Goal: Information Seeking & Learning: Learn about a topic

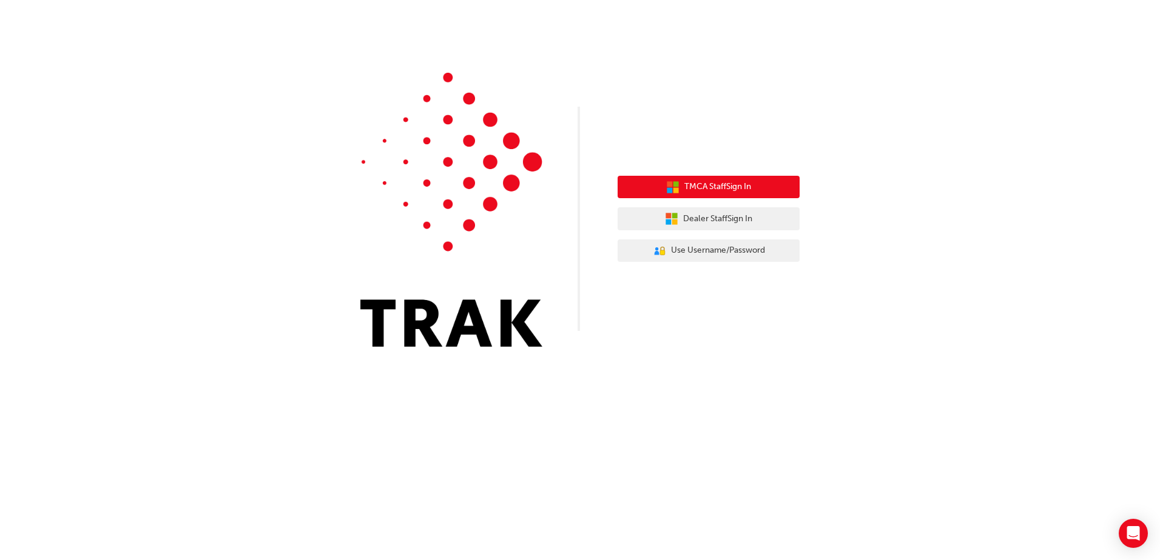
click at [758, 189] on button "TMCA Staff Sign In" at bounding box center [708, 187] width 182 height 23
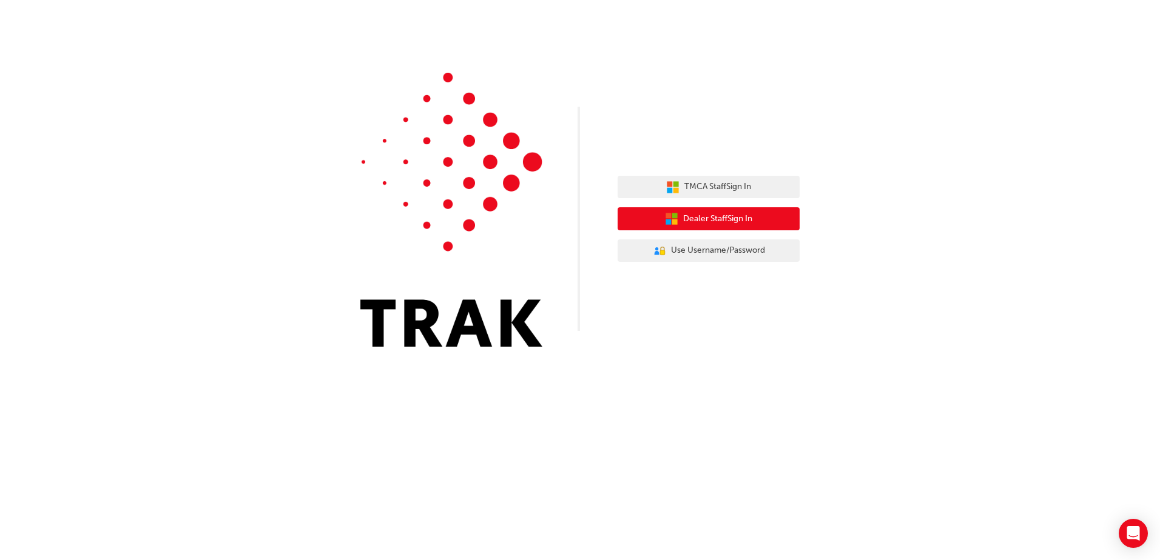
click at [728, 224] on span "Dealer Staff Sign In" at bounding box center [717, 219] width 69 height 14
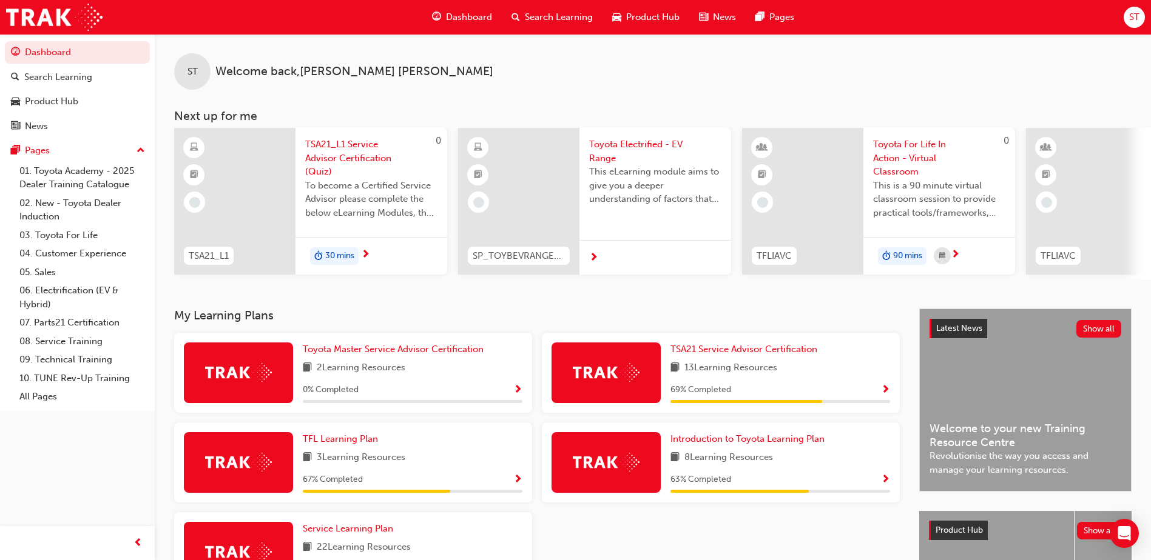
click at [467, 8] on div "Dashboard" at bounding box center [461, 17] width 79 height 25
click at [553, 16] on span "Search Learning" at bounding box center [559, 17] width 68 height 14
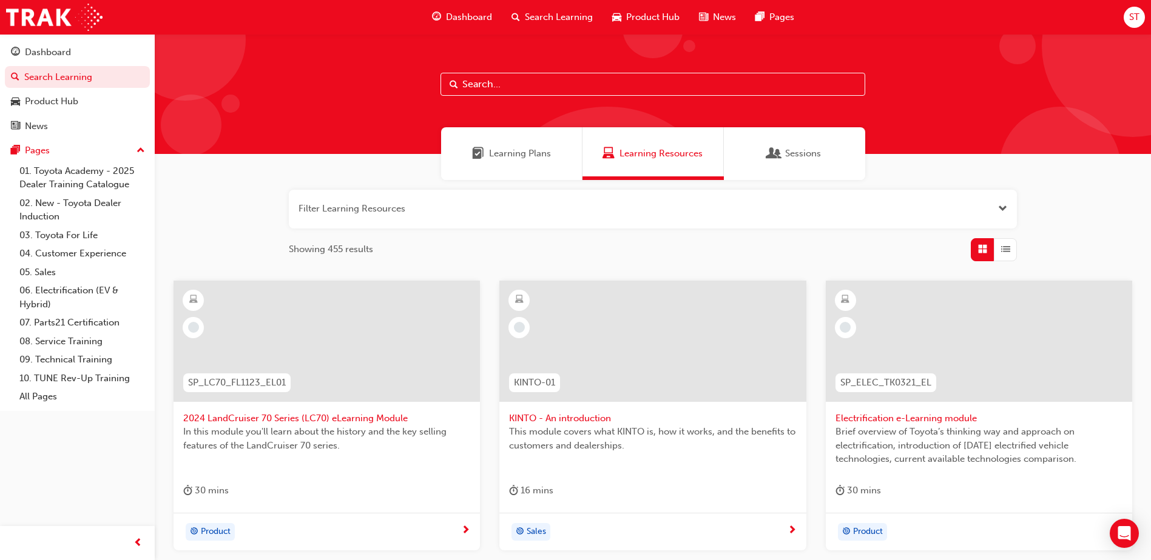
click at [528, 161] on div "Learning Plans" at bounding box center [511, 153] width 141 height 53
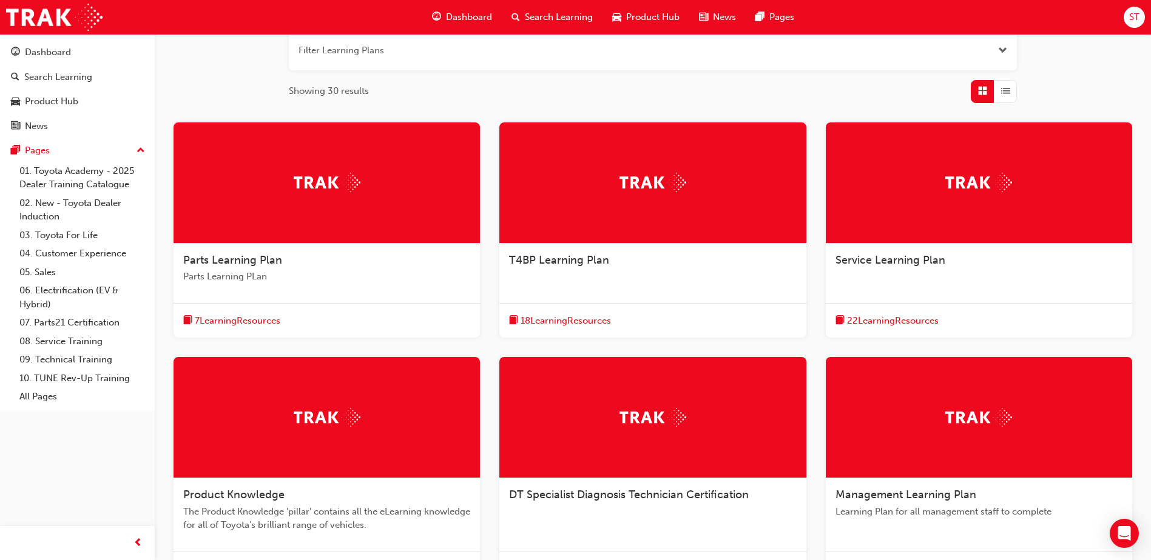
scroll to position [121, 0]
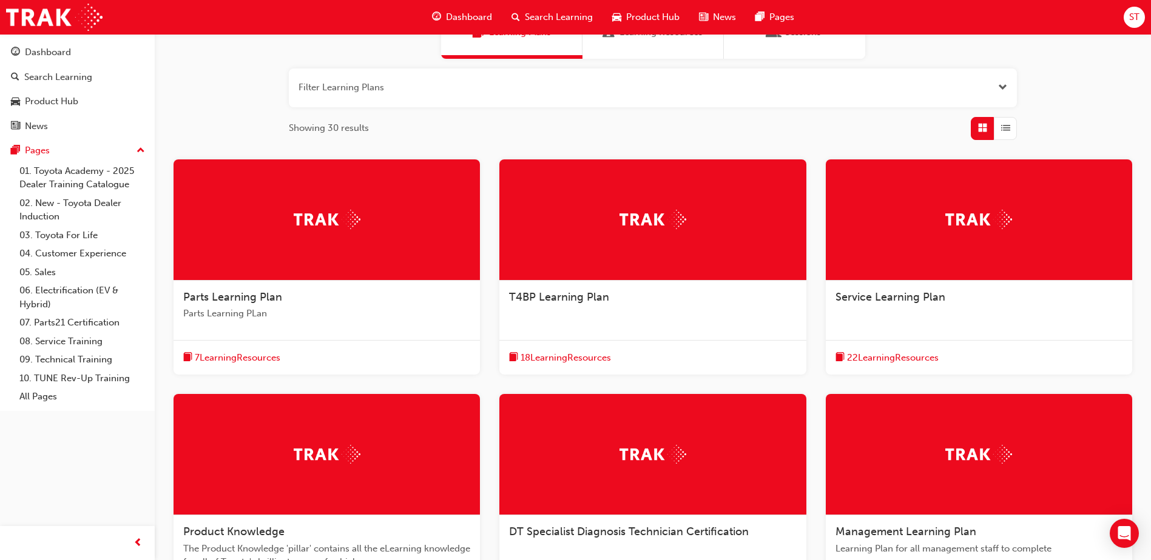
click at [959, 303] on div "Service Learning Plan" at bounding box center [978, 298] width 287 height 15
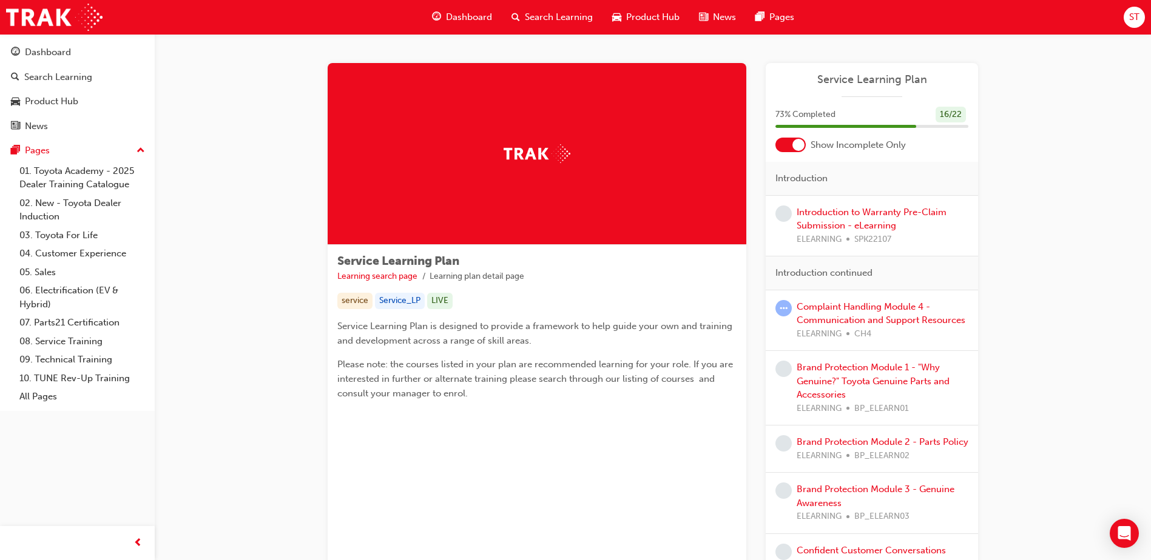
click at [447, 18] on span "Dashboard" at bounding box center [469, 17] width 46 height 14
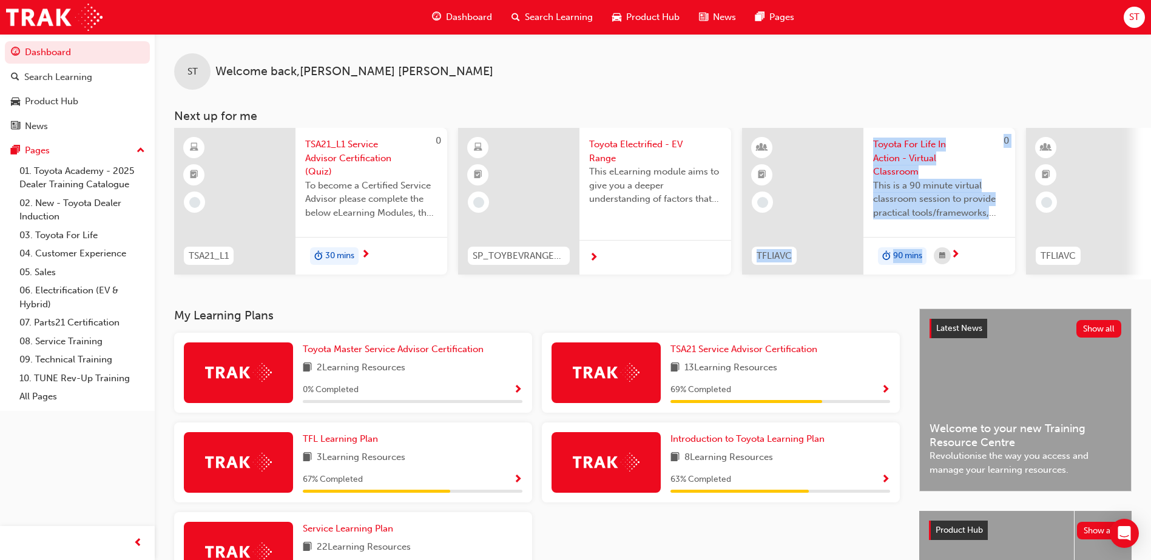
drag, startPoint x: 708, startPoint y: 285, endPoint x: 952, endPoint y: 284, distance: 243.8
click at [952, 284] on div "ST Welcome back , Sam Treloar Next up for me 0 TSA21_L1 TSA21_L1 Service Adviso…" at bounding box center [653, 171] width 996 height 275
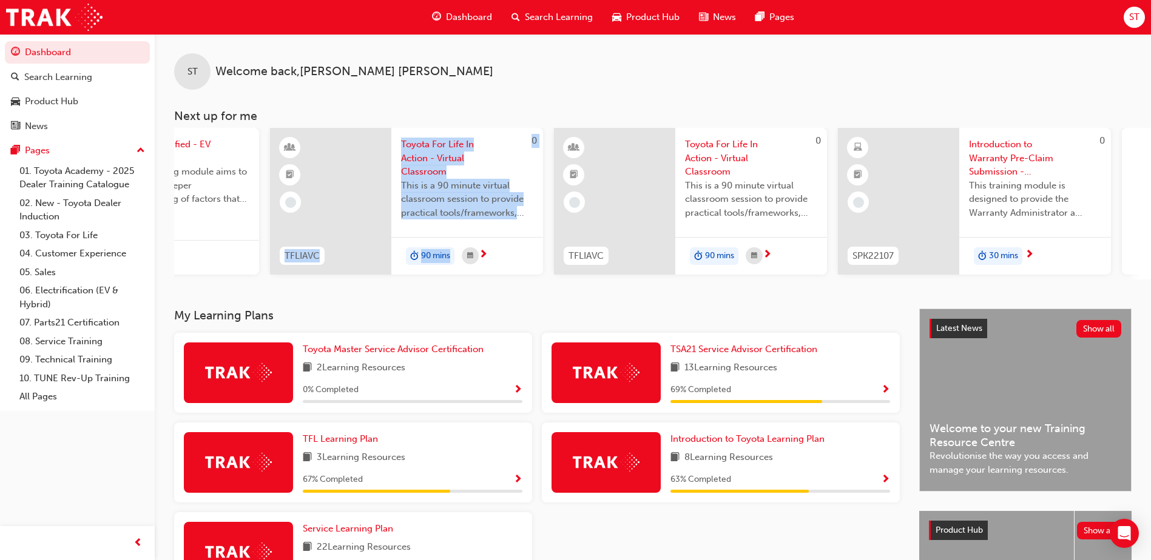
scroll to position [0, 725]
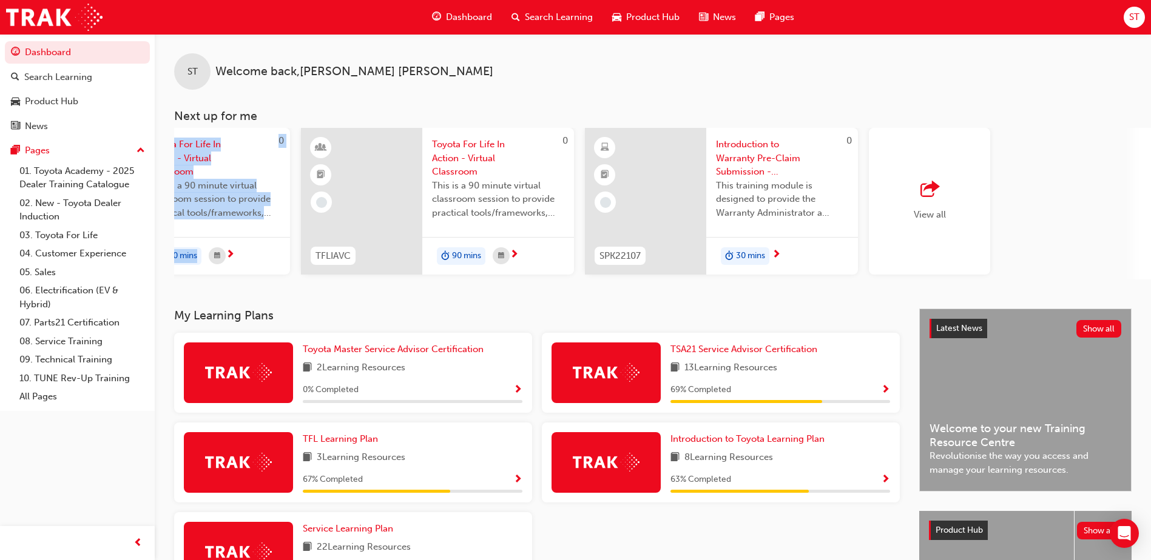
click at [922, 207] on div "View all" at bounding box center [929, 201] width 32 height 40
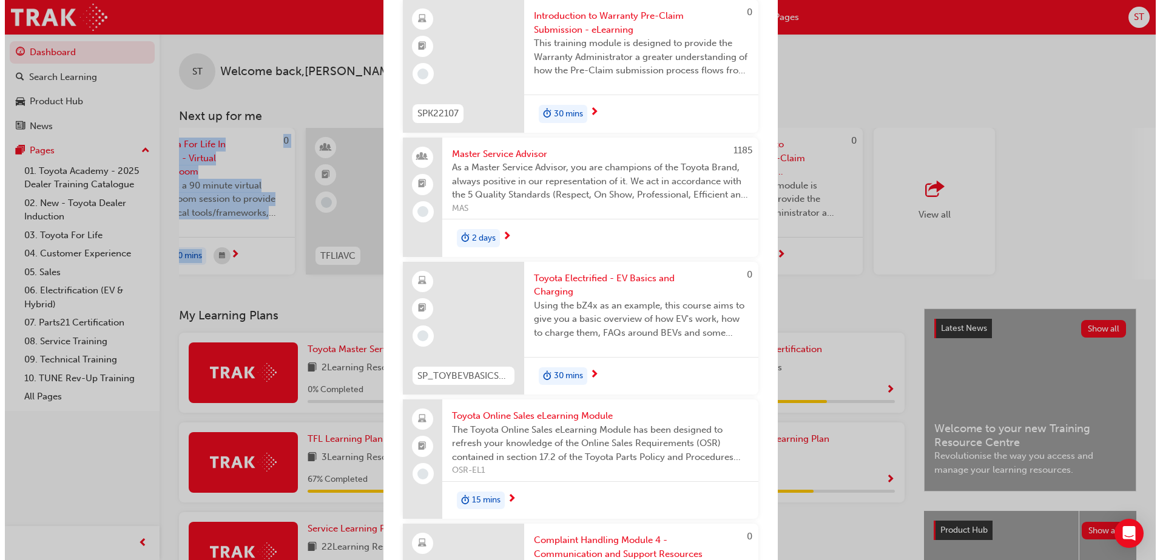
scroll to position [607, 0]
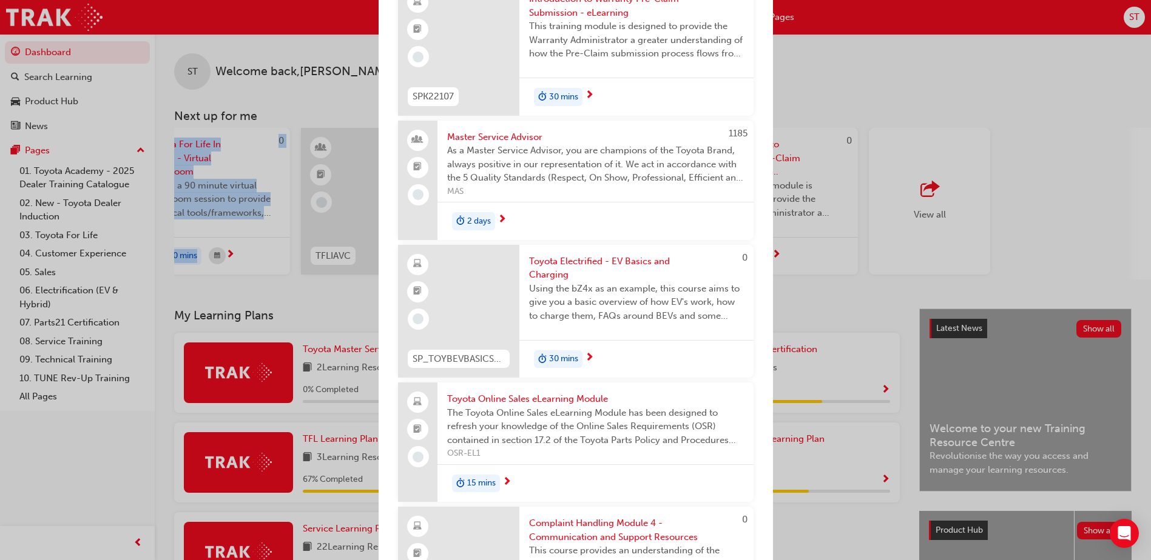
click at [633, 265] on span "Toyota Electrified - EV Basics and Charging" at bounding box center [636, 268] width 215 height 27
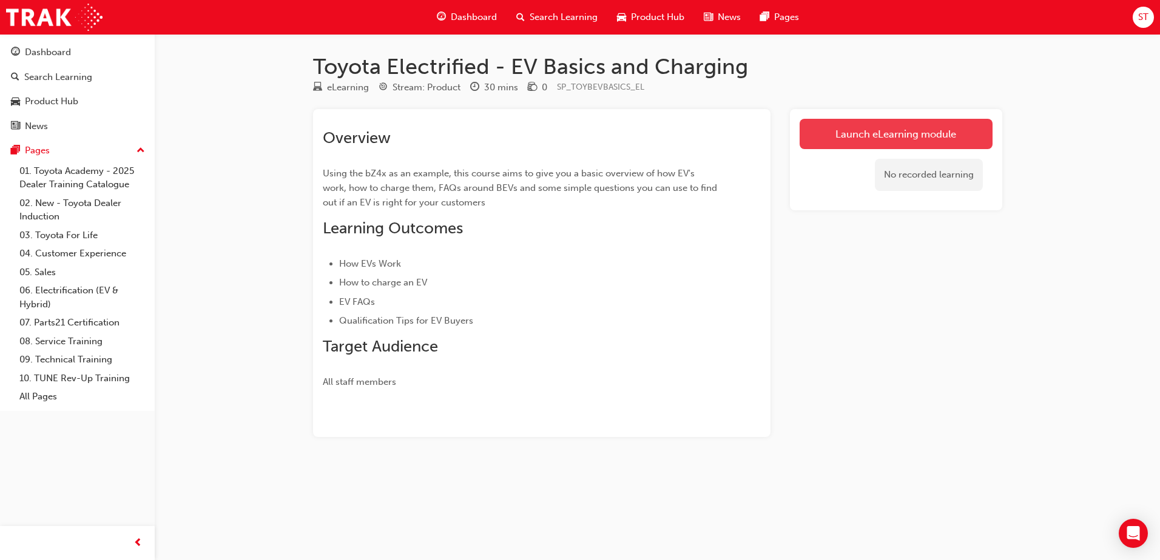
click at [897, 126] on link "Launch eLearning module" at bounding box center [895, 134] width 193 height 30
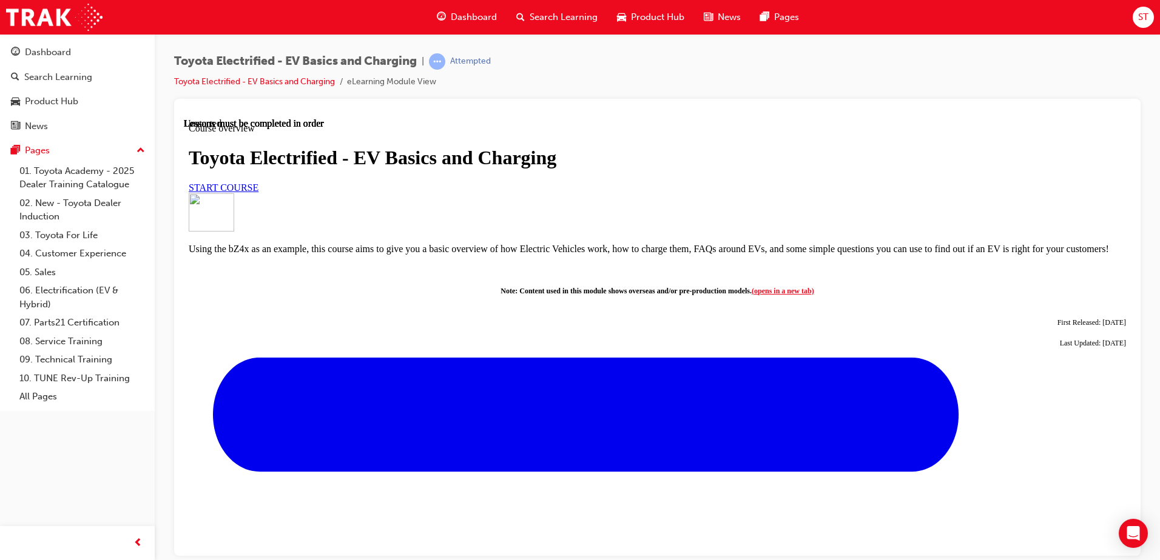
click at [258, 192] on span "START COURSE" at bounding box center [224, 187] width 70 height 10
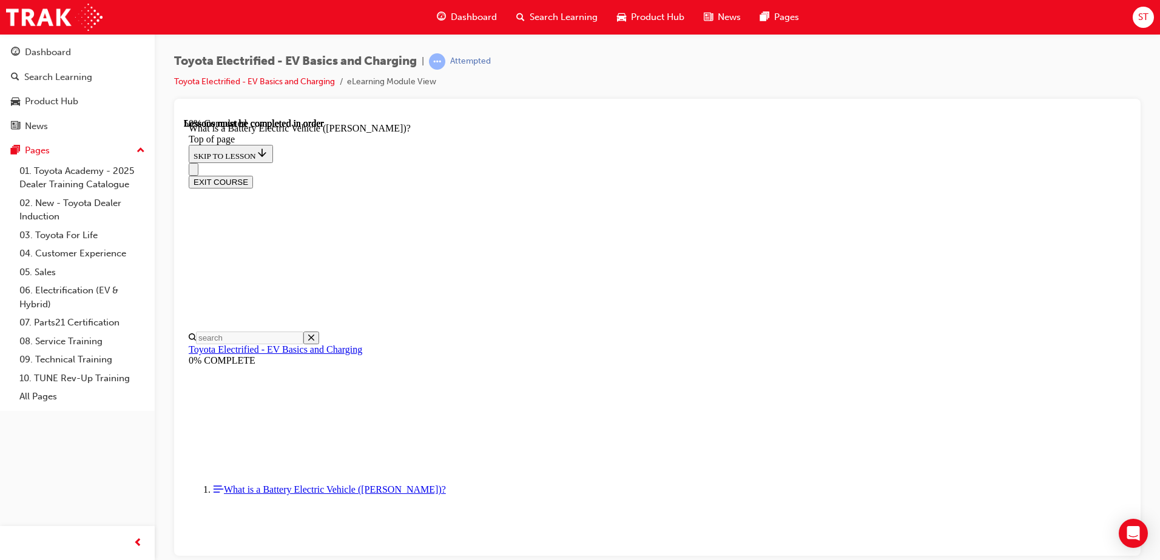
scroll to position [1345, 0]
drag, startPoint x: 1110, startPoint y: 402, endPoint x: 757, endPoint y: 123, distance: 450.3
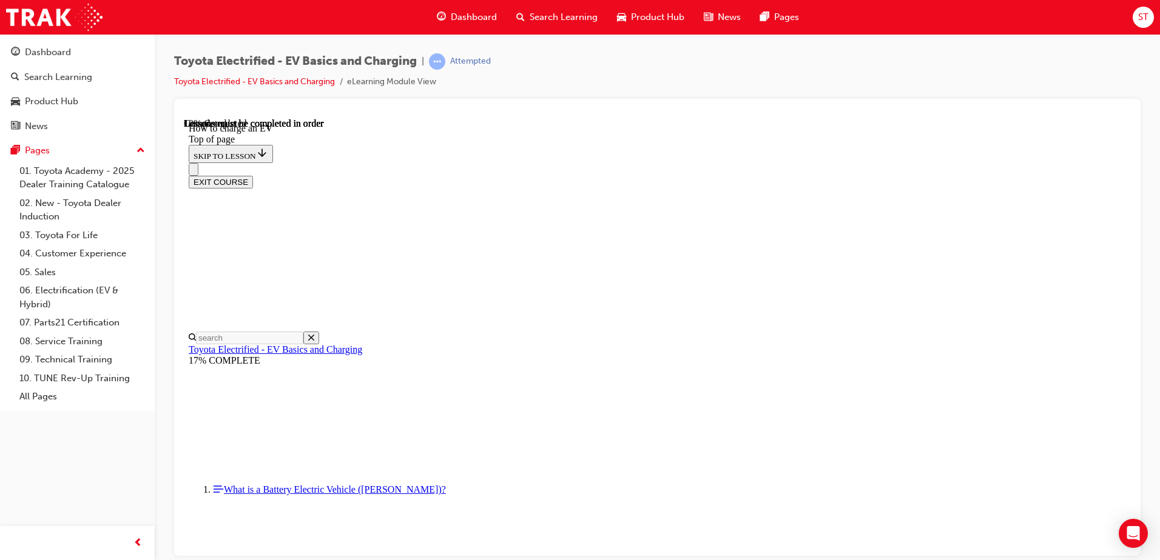
scroll to position [18, 0]
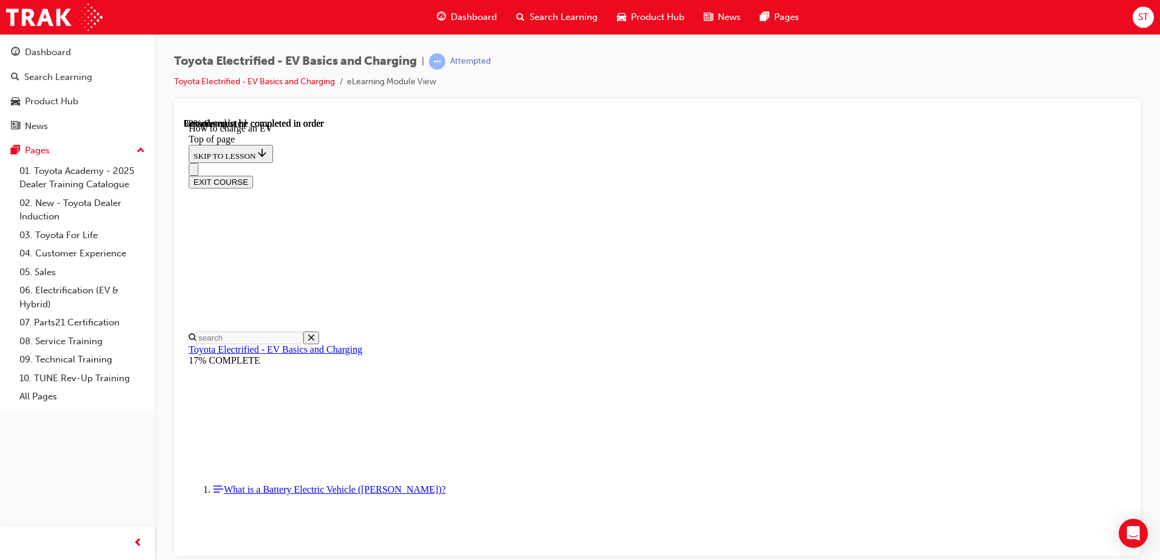
scroll to position [5066, 0]
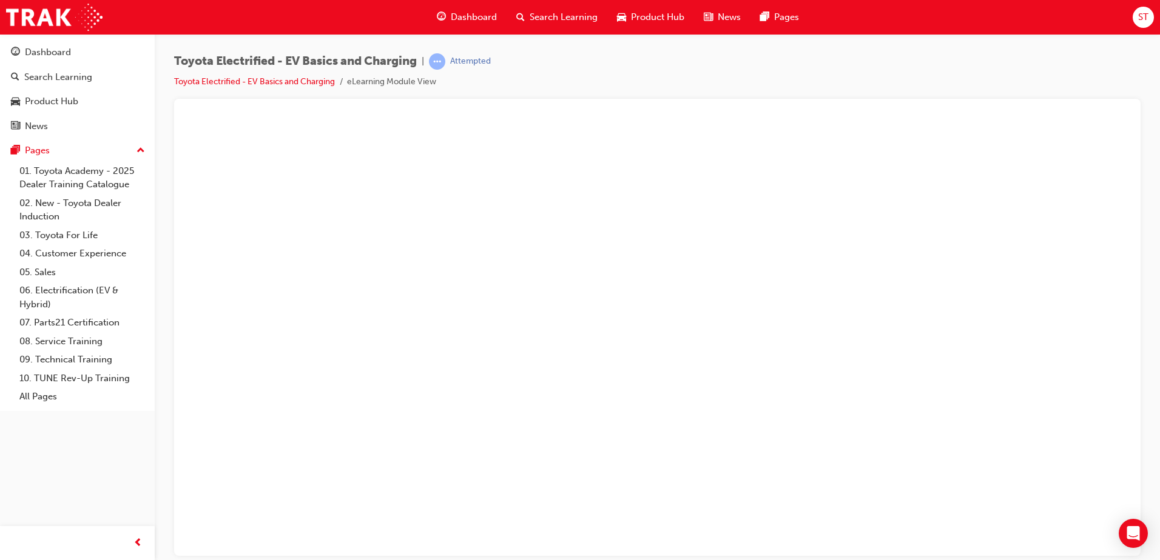
click at [618, 307] on button "Unzoom image" at bounding box center [657, 337] width 947 height 438
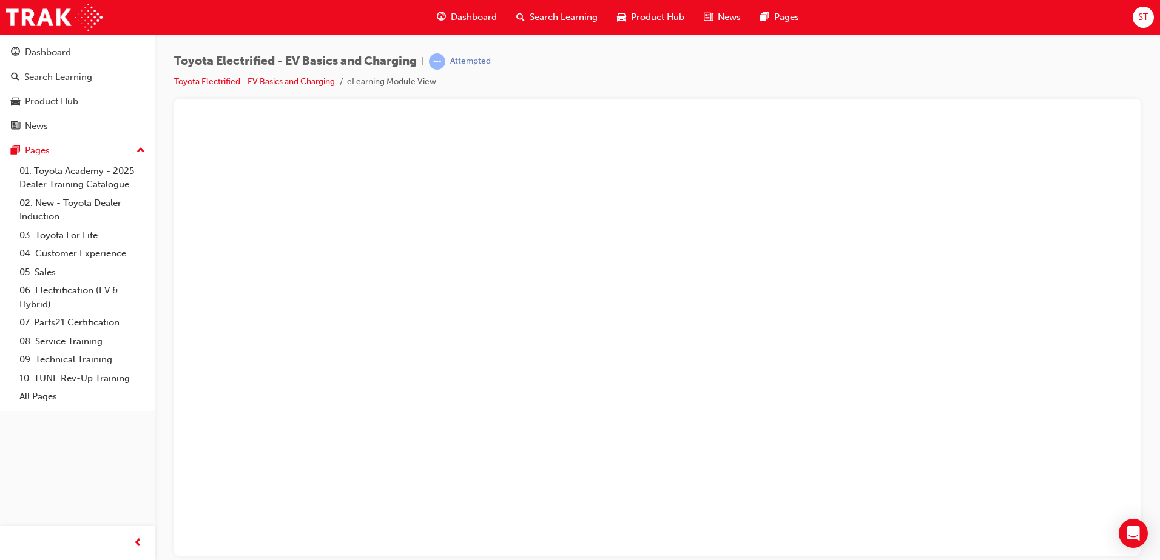
click at [673, 274] on button "Unzoom image" at bounding box center [657, 337] width 947 height 438
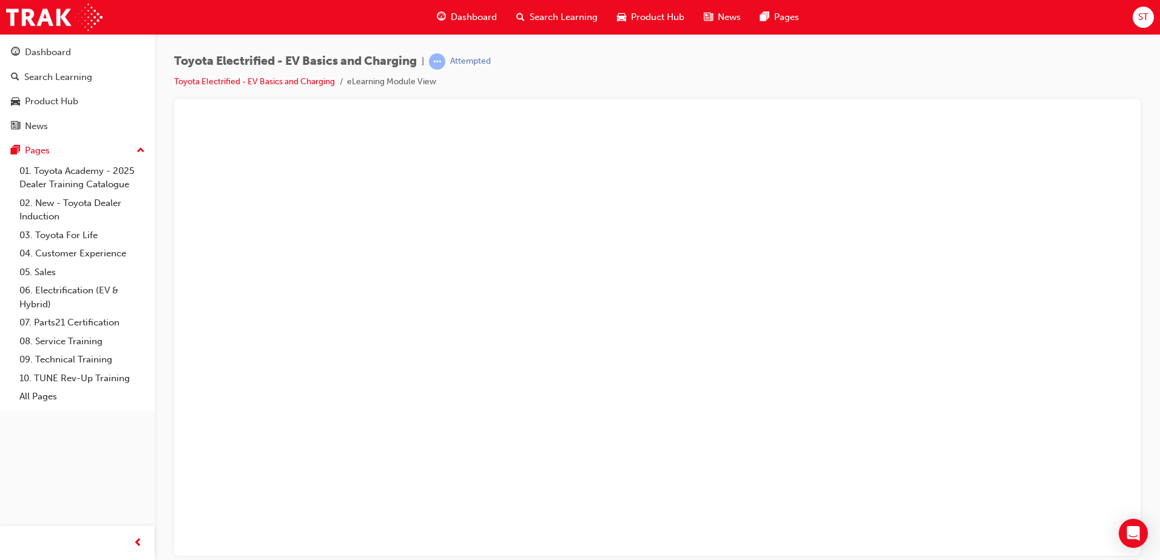
click at [855, 254] on button "Unzoom image" at bounding box center [657, 337] width 947 height 438
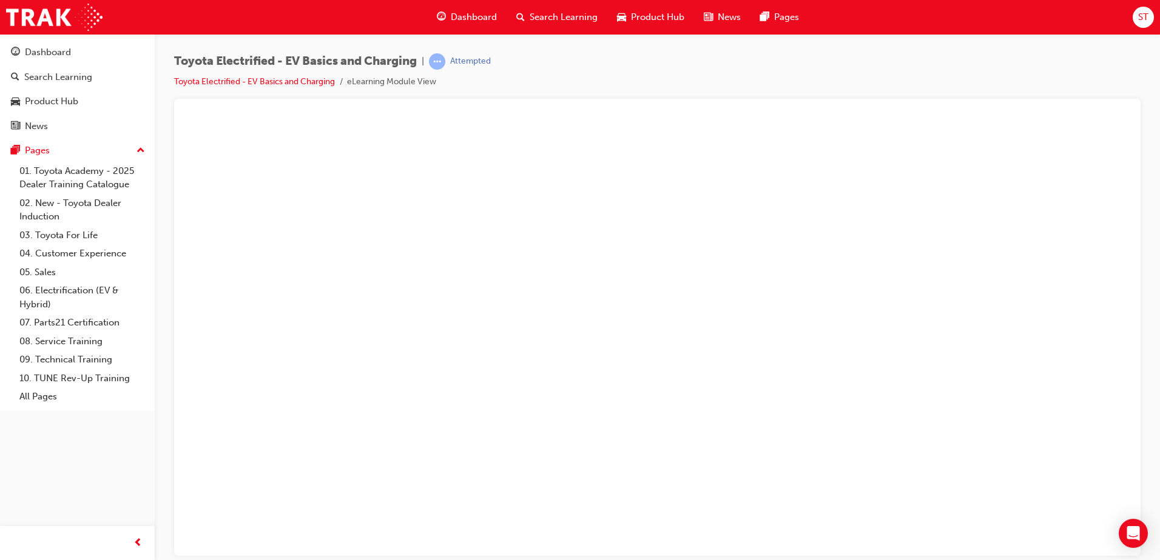
click at [736, 312] on button "Unzoom image" at bounding box center [657, 337] width 947 height 438
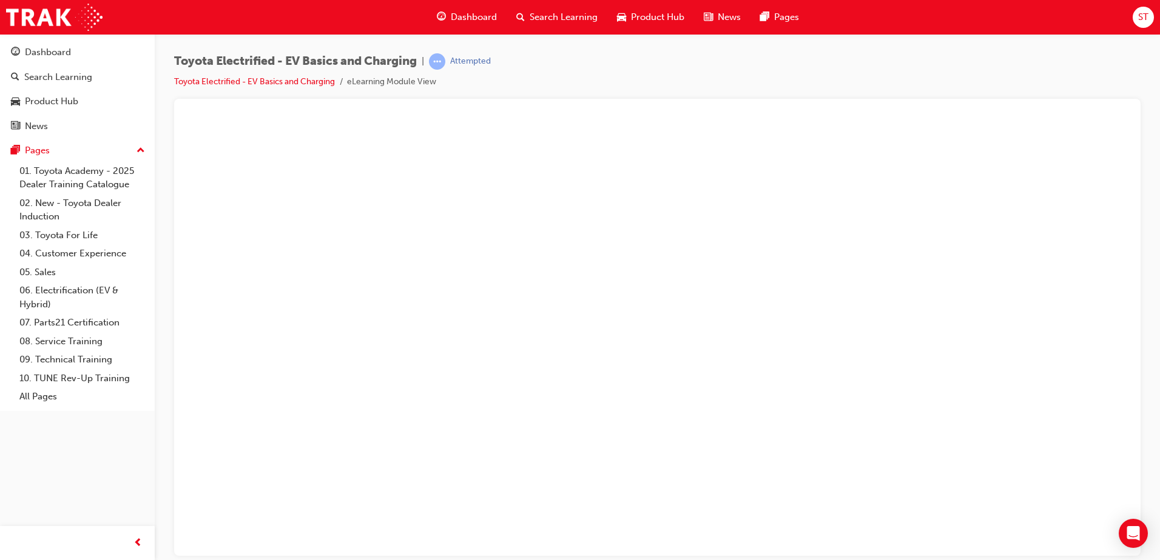
click at [652, 365] on button "Unzoom image" at bounding box center [657, 337] width 947 height 438
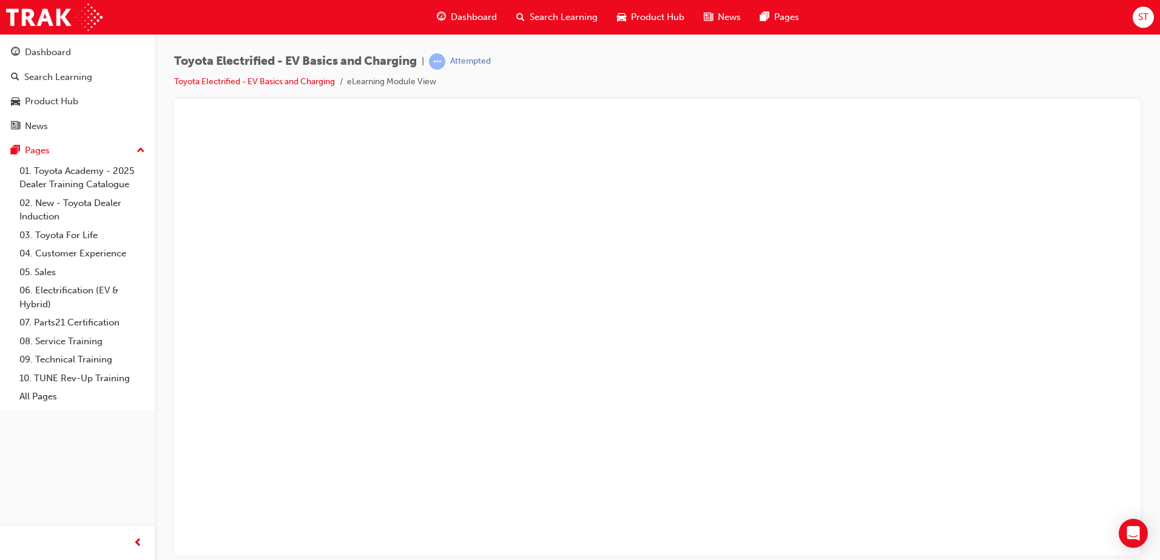
drag, startPoint x: 468, startPoint y: 457, endPoint x: 501, endPoint y: 411, distance: 56.9
click at [468, 452] on button "Unzoom image" at bounding box center [657, 337] width 947 height 438
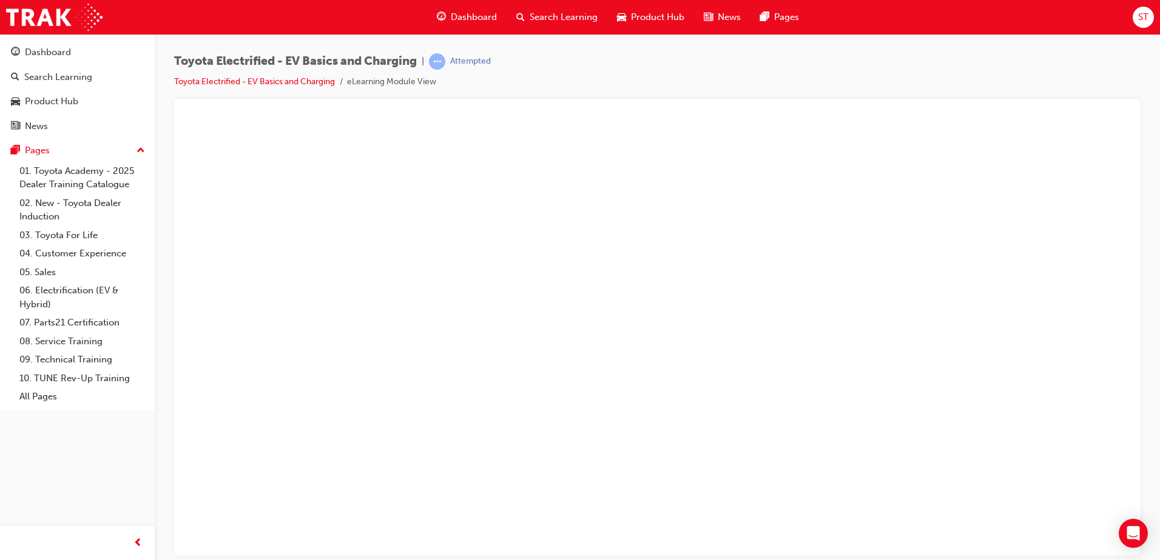
click at [670, 252] on button "Unzoom image" at bounding box center [657, 337] width 947 height 438
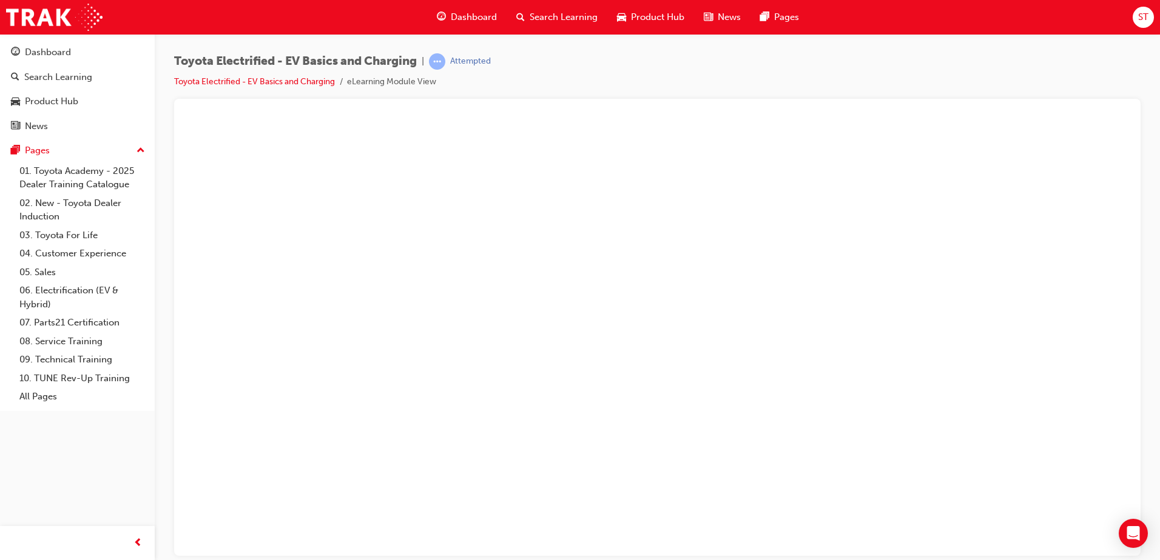
click at [847, 289] on button "Unzoom image" at bounding box center [657, 337] width 947 height 438
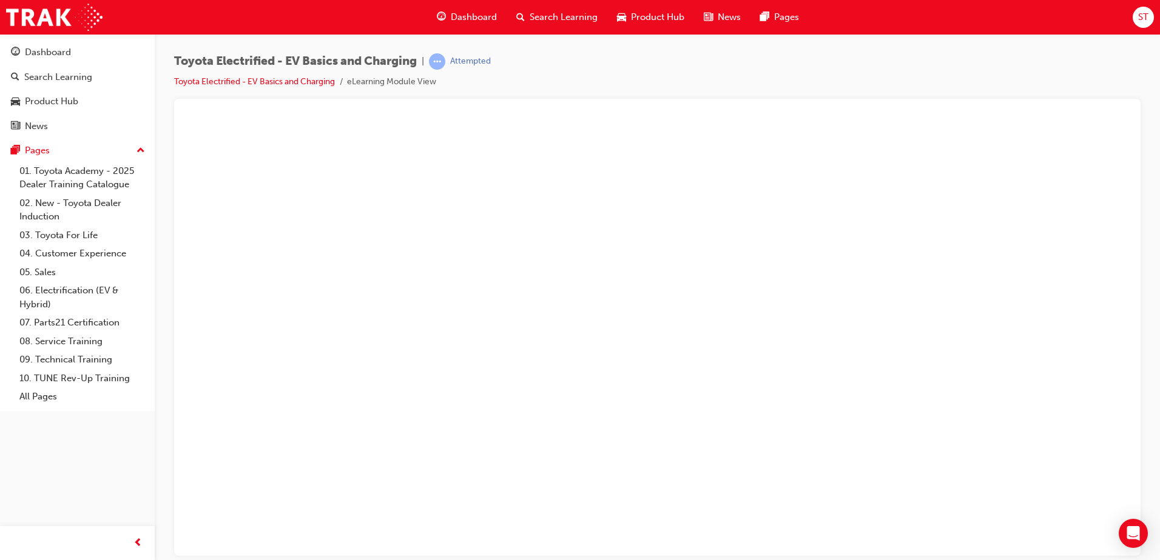
click at [829, 298] on button "Unzoom image" at bounding box center [657, 337] width 947 height 438
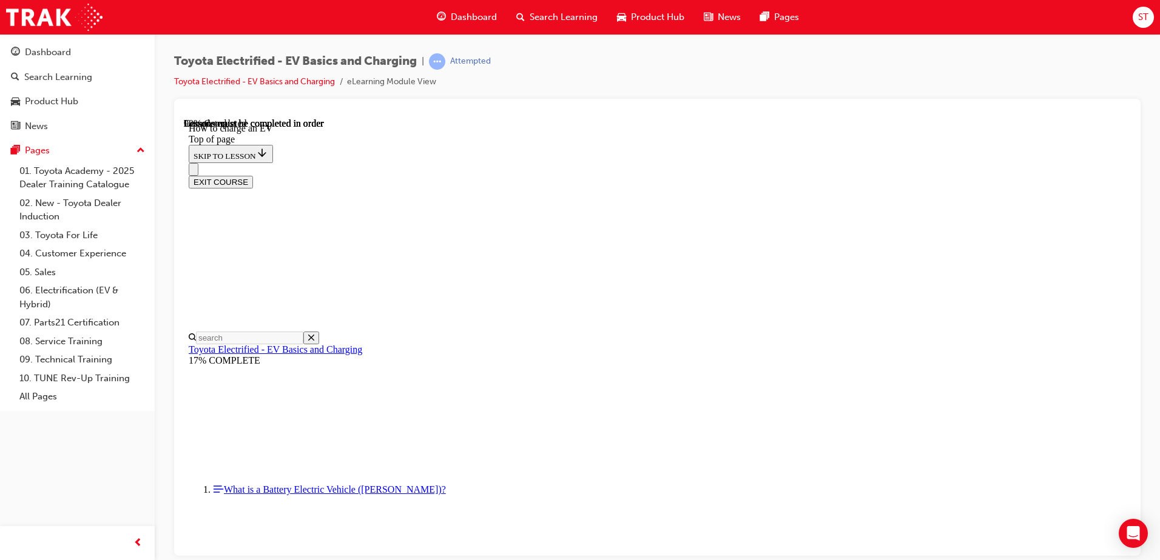
scroll to position [4581, 0]
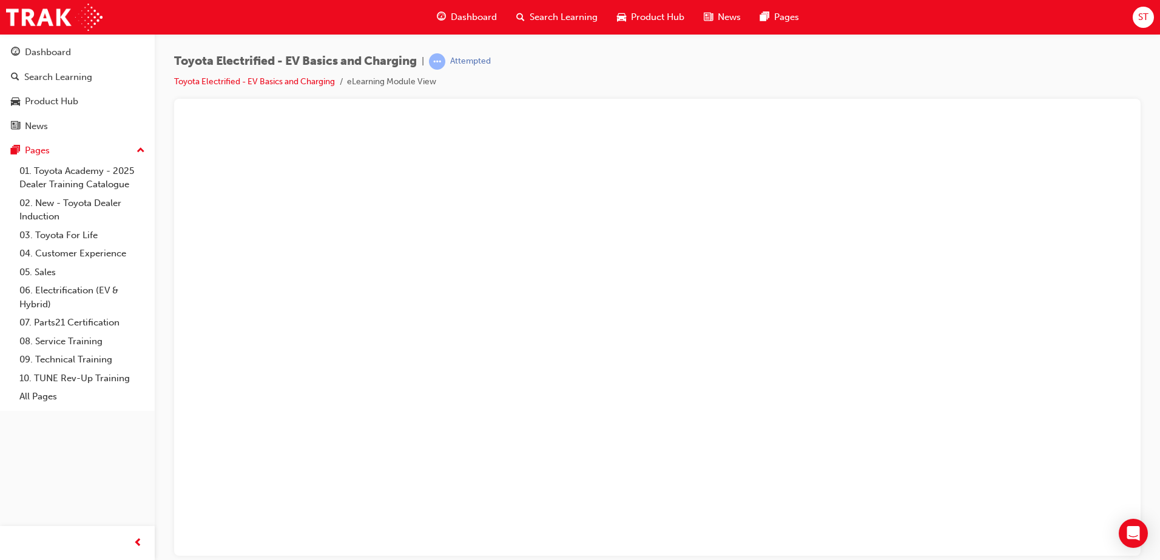
click at [720, 371] on button "Unzoom image" at bounding box center [657, 337] width 947 height 438
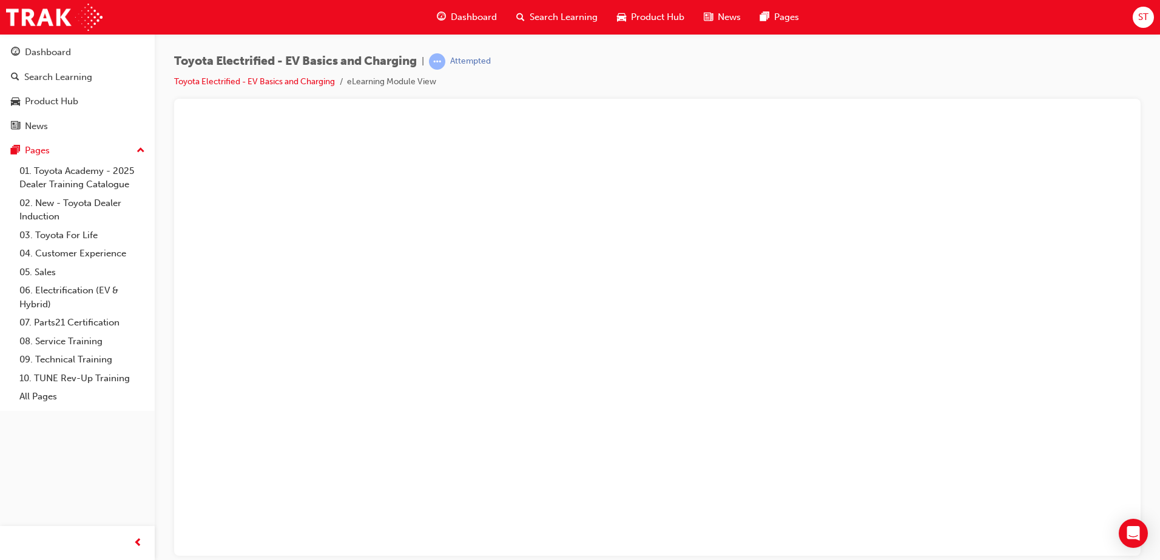
click at [720, 371] on button "Unzoom image" at bounding box center [657, 337] width 947 height 438
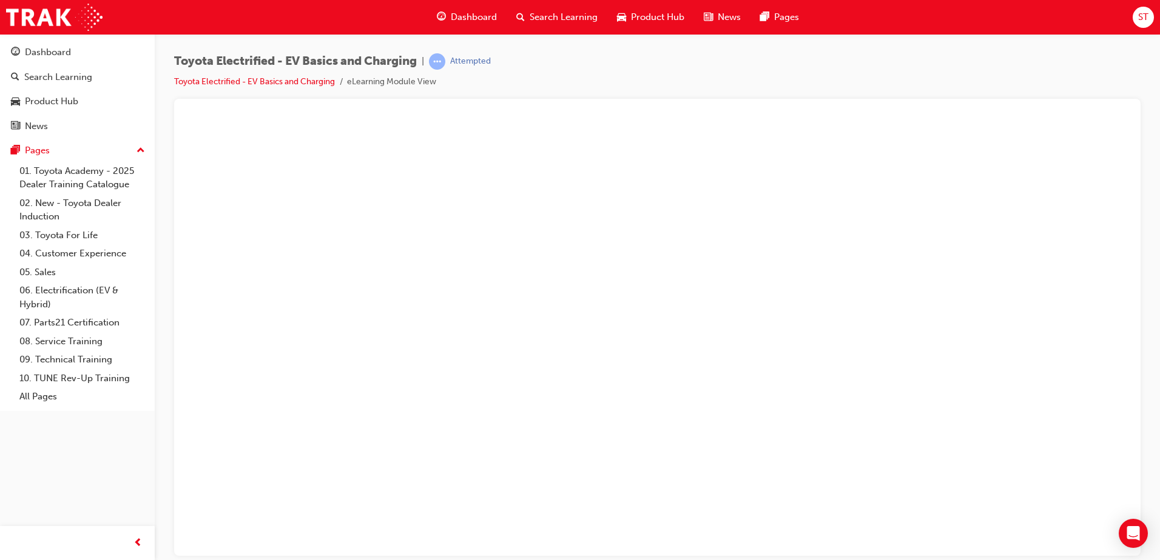
click at [917, 376] on button "Unzoom image" at bounding box center [657, 337] width 947 height 438
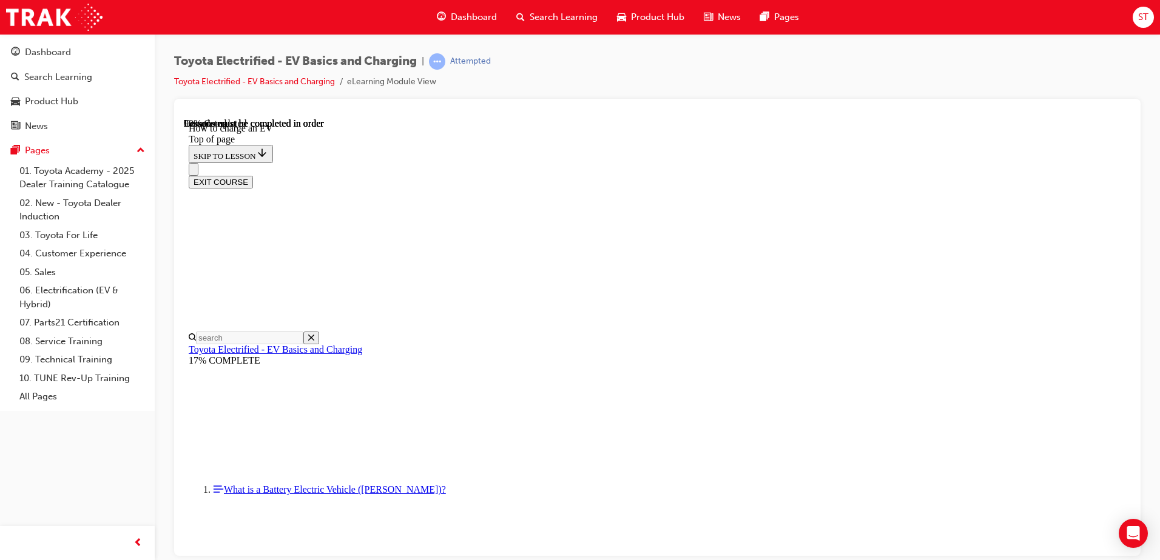
scroll to position [2397, 0]
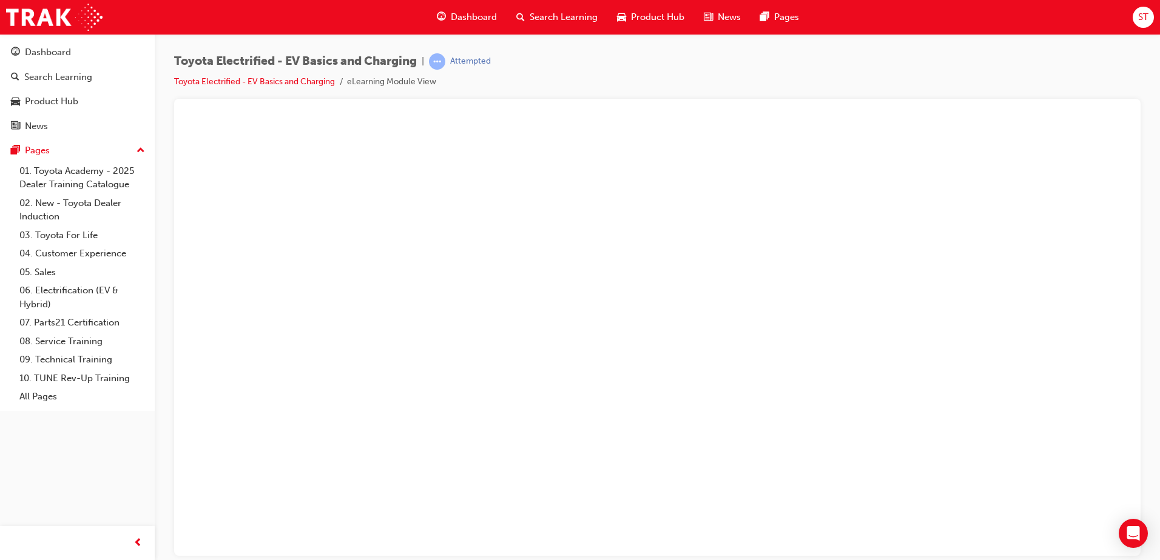
click at [640, 330] on button "Unzoom image" at bounding box center [657, 337] width 947 height 438
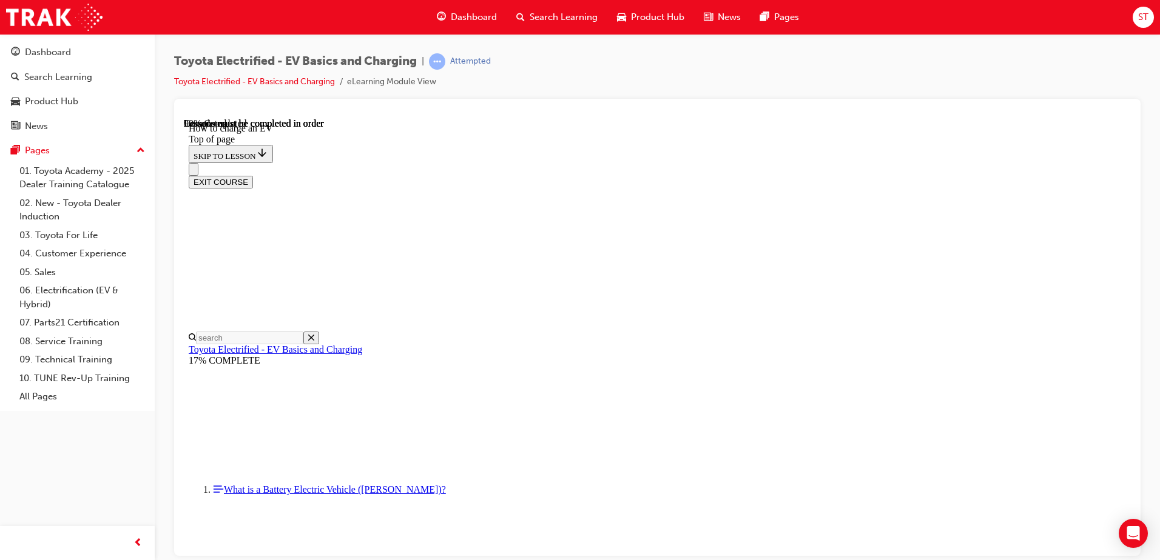
scroll to position [2033, 0]
drag, startPoint x: 695, startPoint y: 367, endPoint x: 753, endPoint y: 271, distance: 112.7
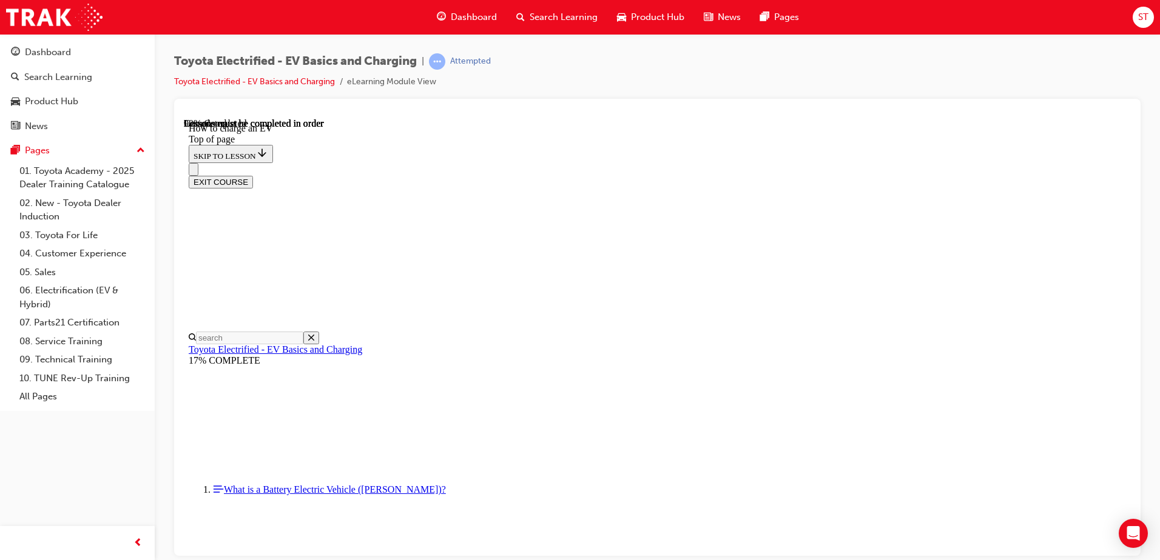
scroll to position [5066, 0]
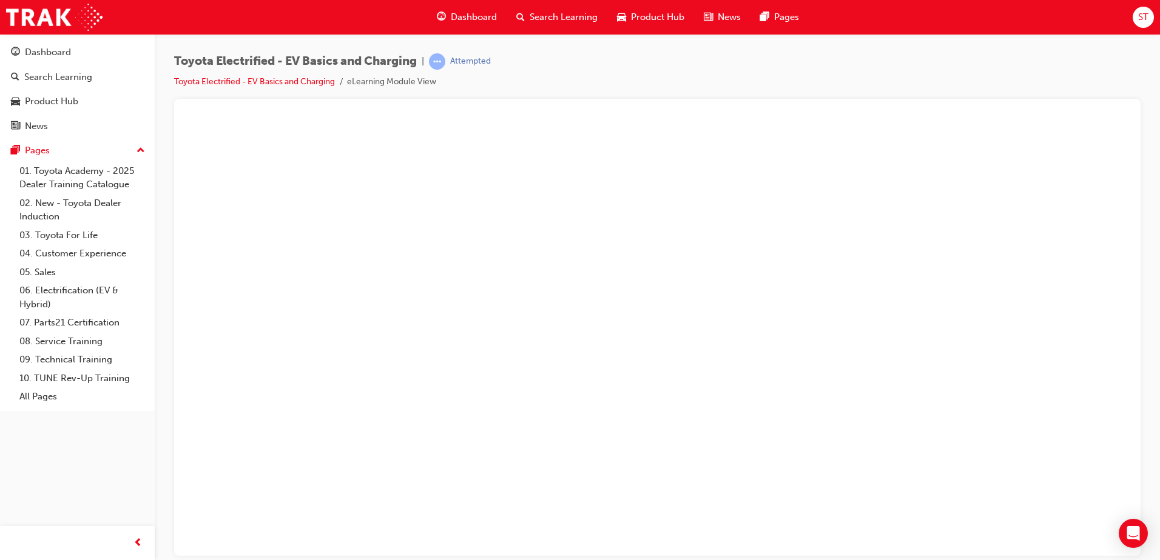
click at [652, 304] on button "Unzoom image" at bounding box center [657, 337] width 947 height 438
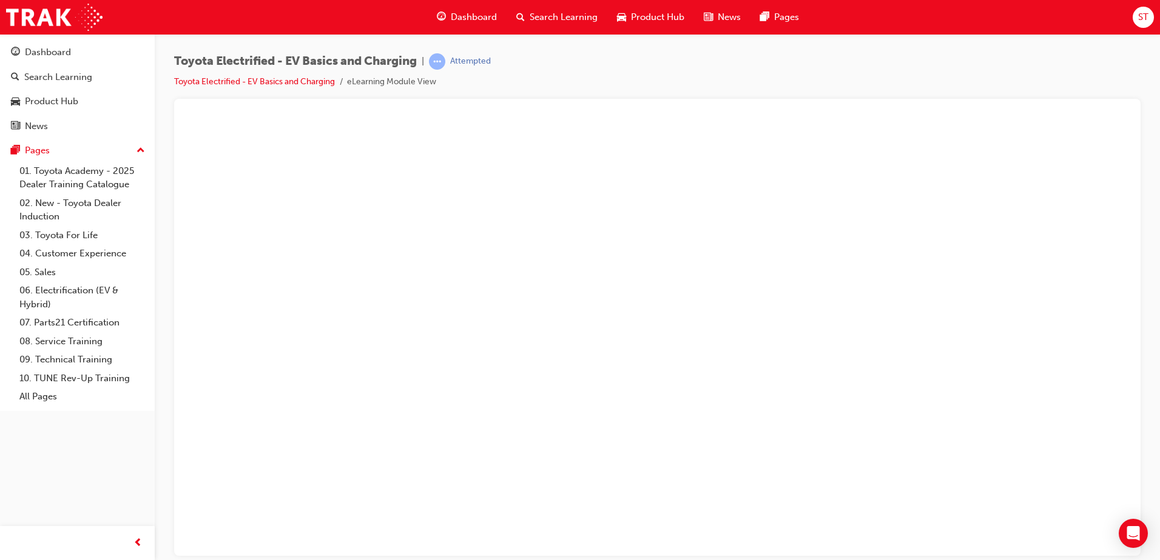
click at [802, 293] on button "Unzoom image" at bounding box center [657, 337] width 947 height 438
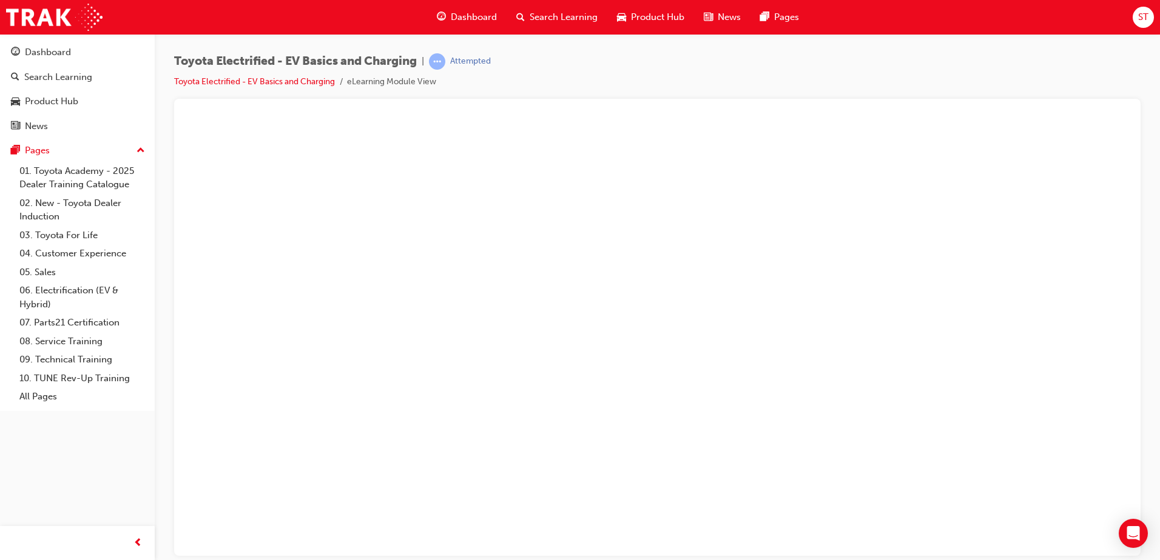
click at [622, 351] on button "Unzoom image" at bounding box center [657, 337] width 947 height 438
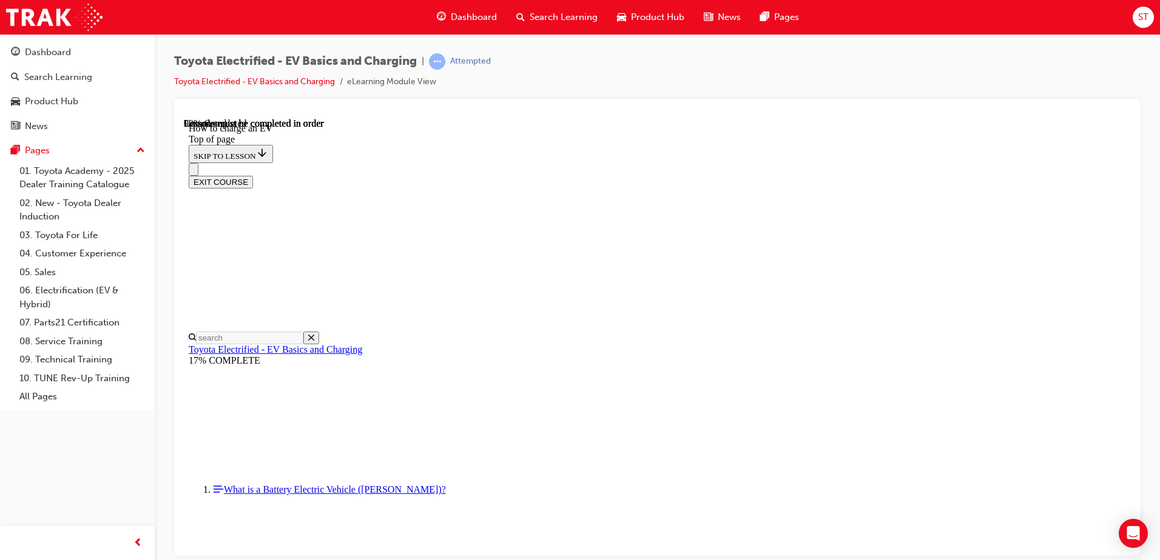
scroll to position [243, 0]
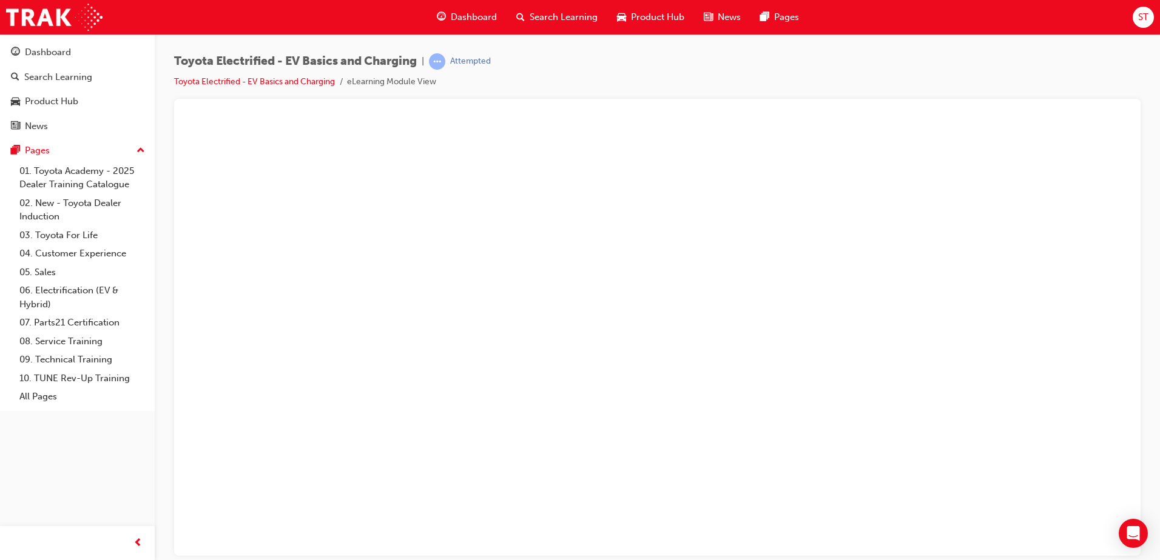
click at [761, 280] on button "Unzoom image" at bounding box center [657, 337] width 947 height 438
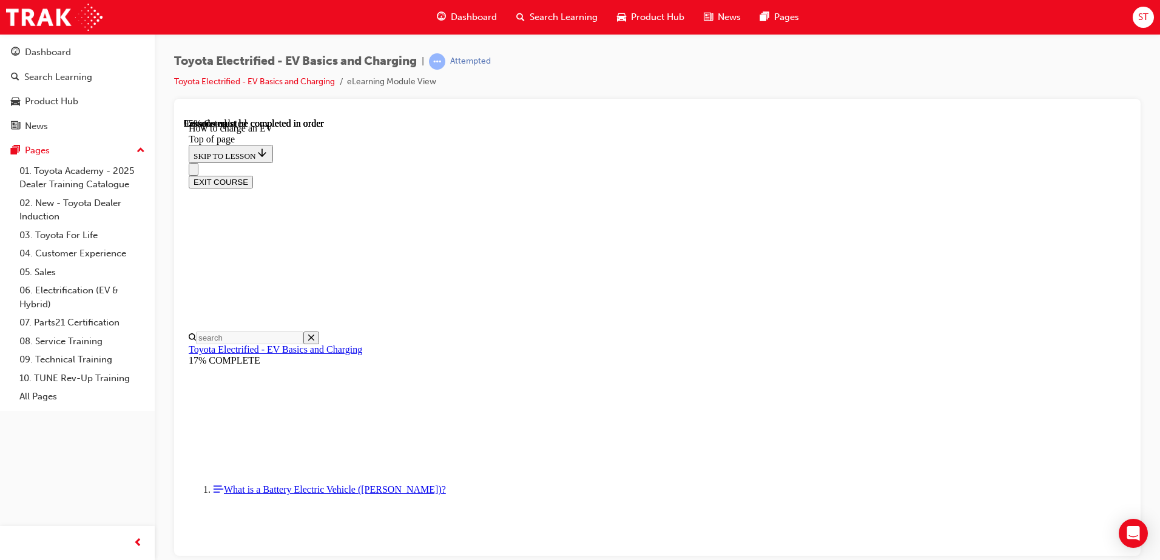
scroll to position [789, 0]
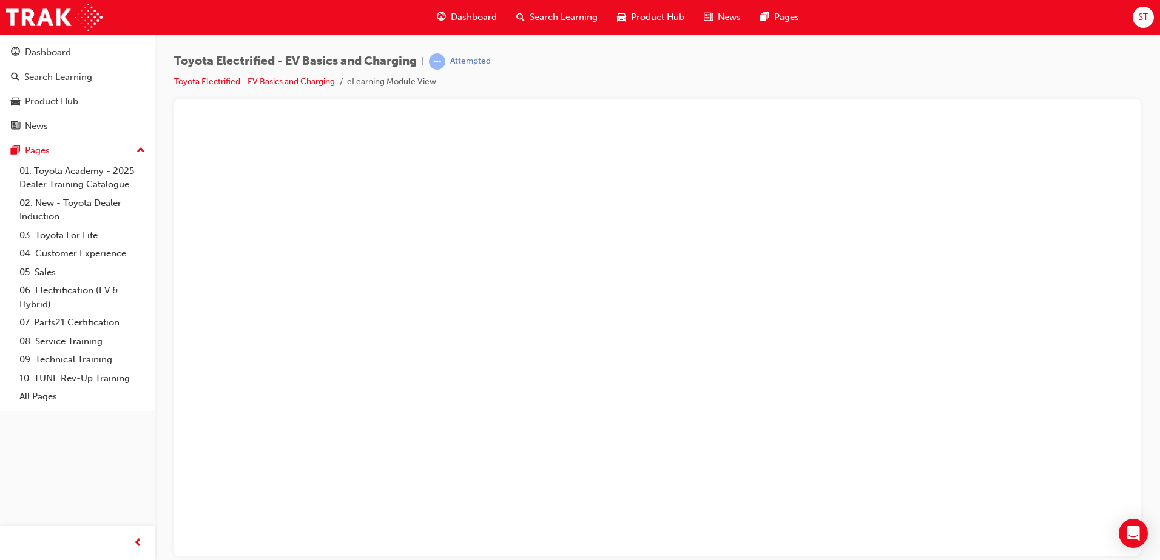
click at [734, 423] on button "Unzoom image" at bounding box center [657, 337] width 947 height 438
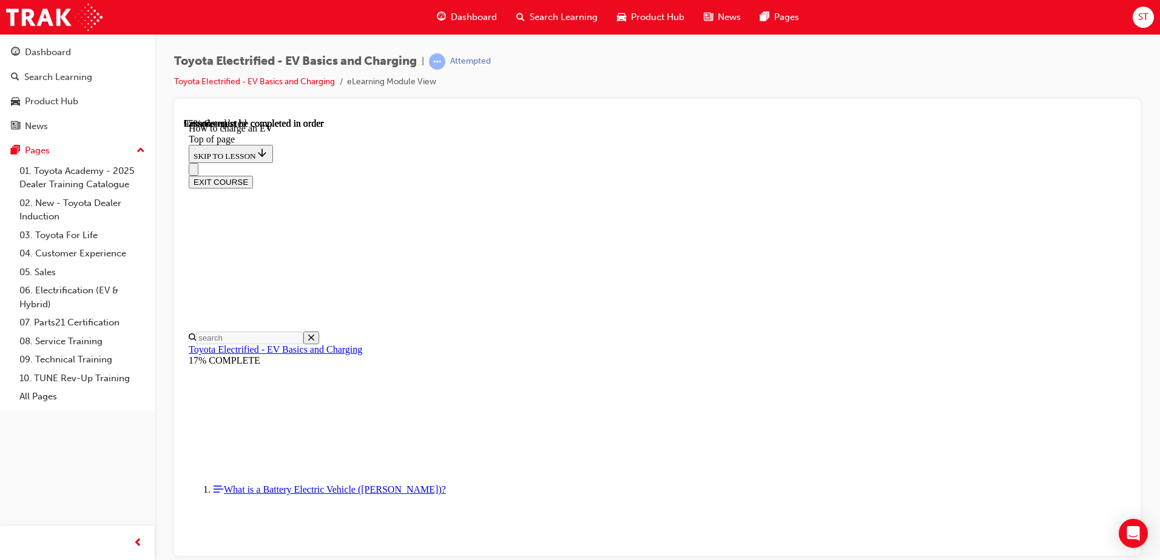
scroll to position [728, 0]
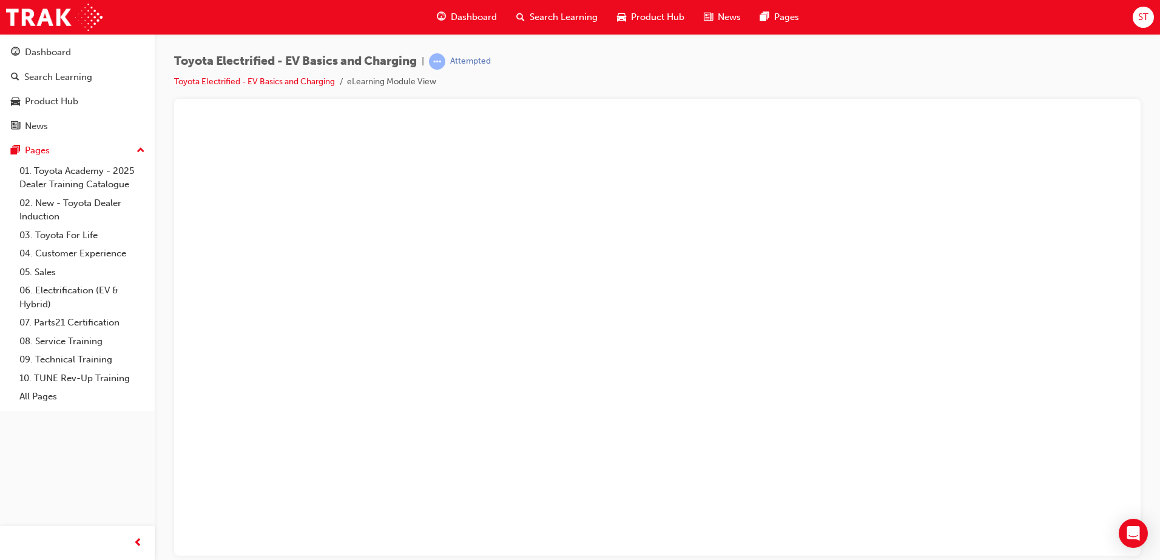
click at [713, 318] on button "Unzoom image" at bounding box center [657, 337] width 947 height 438
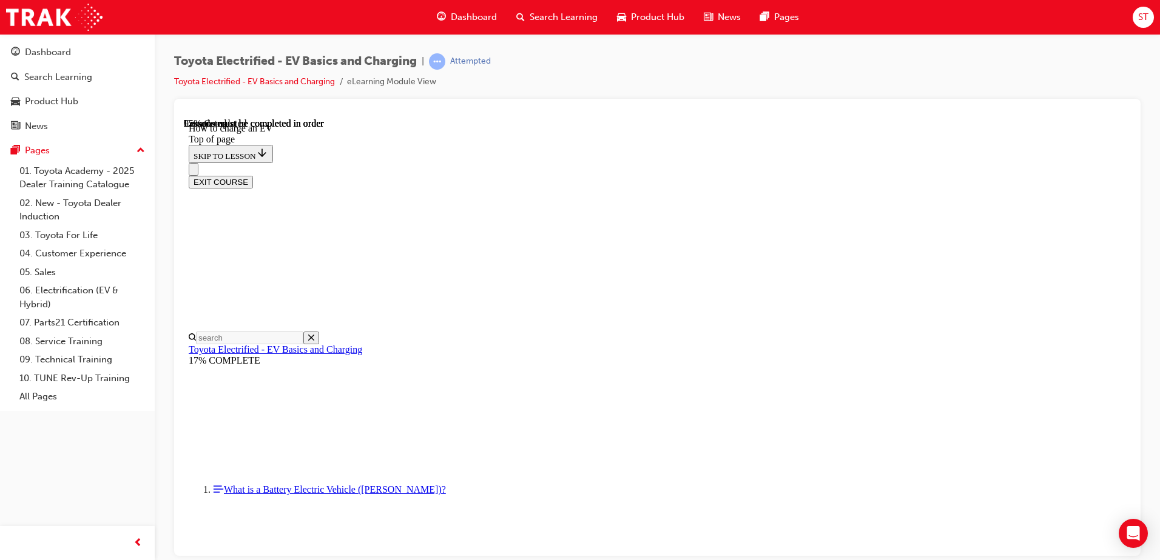
scroll to position [1516, 0]
